Goal: Task Accomplishment & Management: Complete application form

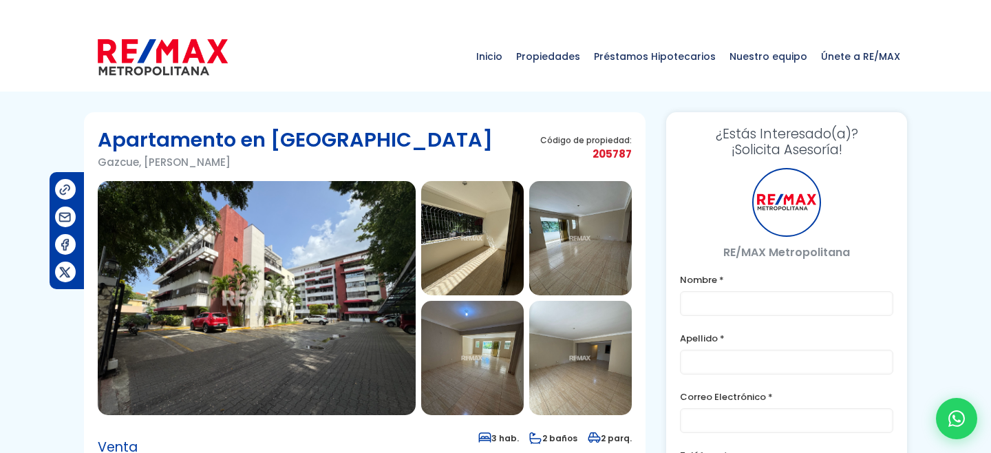
type input "Franklin prueba"
type input "[PERSON_NAME]"
type input "[PERSON_NAME][EMAIL_ADDRESS][DOMAIN_NAME]"
type input "[PHONE_NUMBER]"
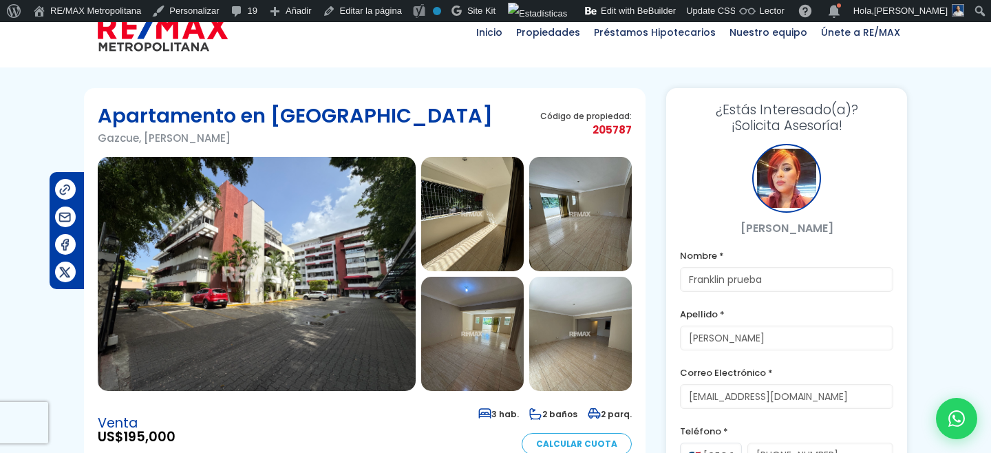
scroll to position [15, 0]
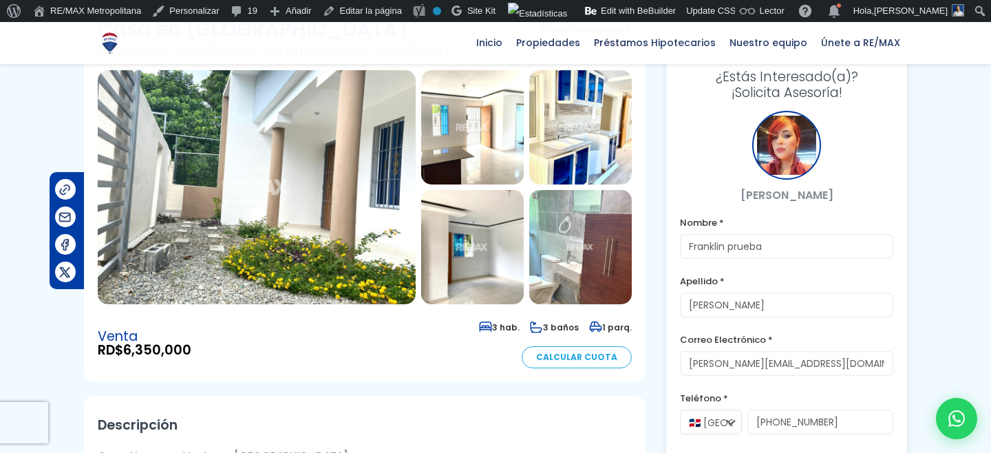
scroll to position [20, 0]
